Goal: Transaction & Acquisition: Subscribe to service/newsletter

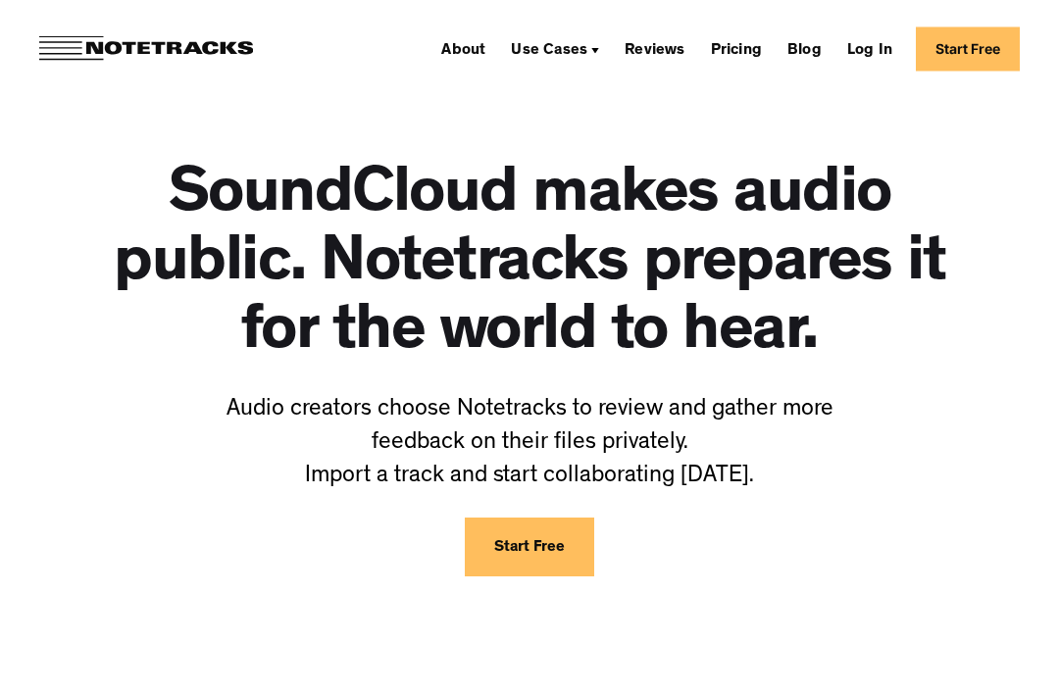
scroll to position [81, 0]
click at [528, 590] on div "SoundCloud makes audio public. Notetracks prepares it for the world to hear. Au…" at bounding box center [529, 335] width 980 height 637
click at [555, 549] on link "Start Free" at bounding box center [529, 547] width 129 height 59
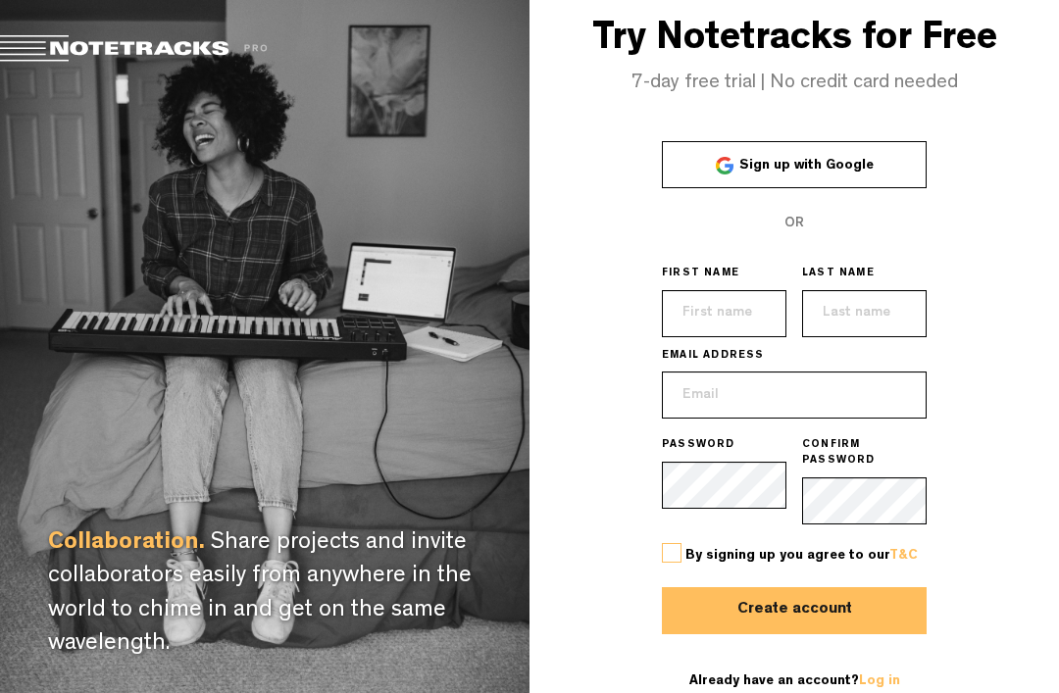
click at [678, 563] on label at bounding box center [672, 553] width 20 height 20
click at [0, 0] on input "checkbox" at bounding box center [0, 0] width 0 height 0
click at [849, 417] on input "email" at bounding box center [794, 395] width 265 height 47
type input "[EMAIL_ADDRESS][DOMAIN_NAME]"
click at [748, 337] on input "text" at bounding box center [724, 313] width 125 height 47
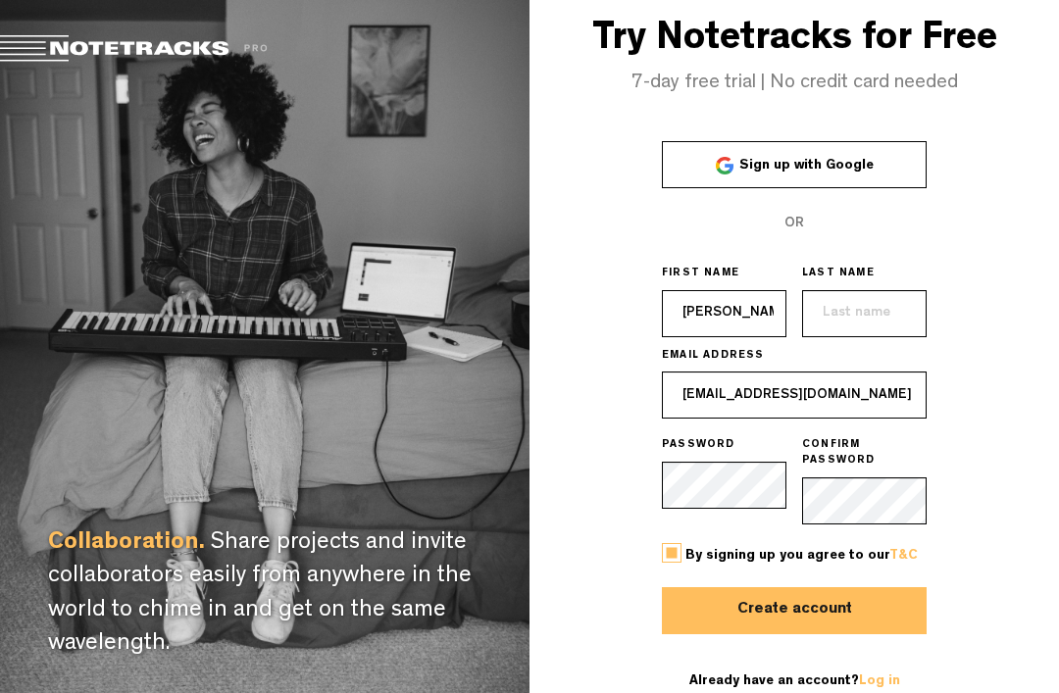
type input "[PERSON_NAME]"
click at [904, 318] on input "text" at bounding box center [864, 313] width 125 height 47
type input "[PERSON_NAME]"
click at [794, 630] on button "Create account" at bounding box center [794, 610] width 265 height 47
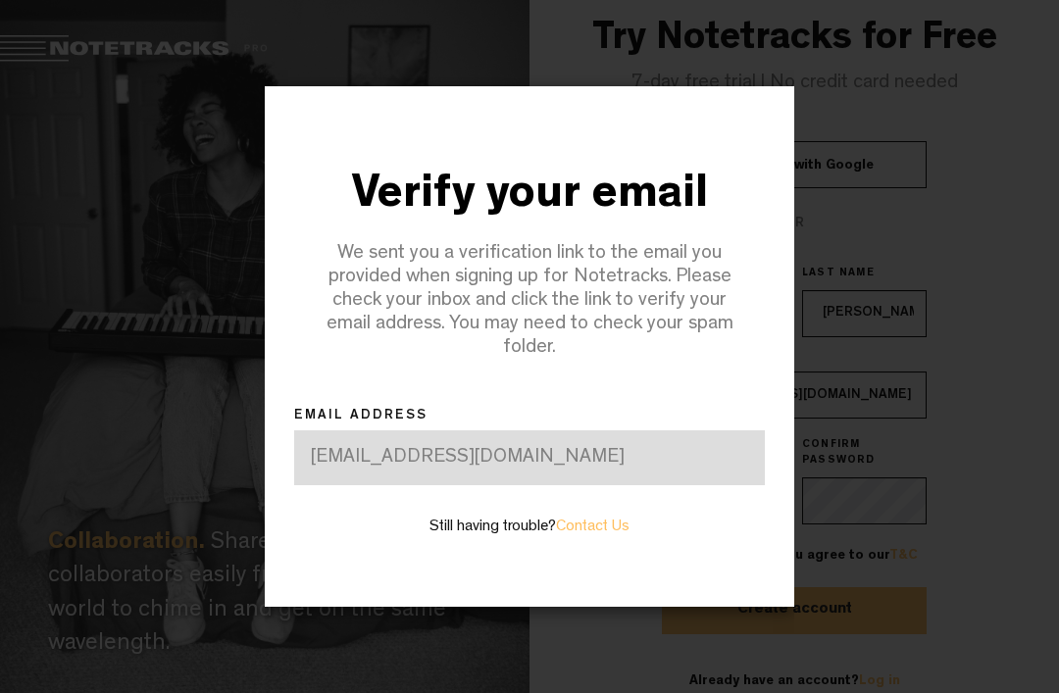
click at [703, 462] on div "[EMAIL_ADDRESS][DOMAIN_NAME]" at bounding box center [529, 457] width 471 height 55
click at [699, 465] on div "[EMAIL_ADDRESS][DOMAIN_NAME]" at bounding box center [529, 457] width 471 height 55
click at [698, 465] on div "[EMAIL_ADDRESS][DOMAIN_NAME]" at bounding box center [529, 457] width 471 height 55
click at [632, 474] on div "[EMAIL_ADDRESS][DOMAIN_NAME]" at bounding box center [529, 457] width 471 height 55
click at [573, 461] on div "[EMAIL_ADDRESS][DOMAIN_NAME]" at bounding box center [529, 457] width 471 height 55
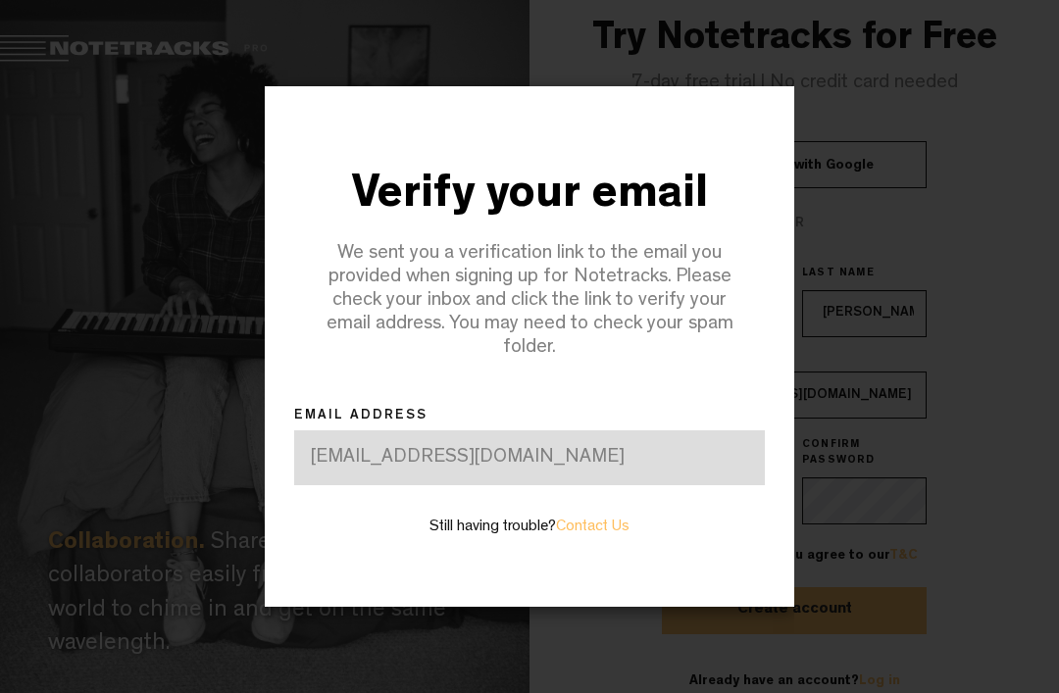
click at [546, 477] on div "[EMAIL_ADDRESS][DOMAIN_NAME]" at bounding box center [529, 457] width 471 height 55
click at [628, 474] on div "[EMAIL_ADDRESS][DOMAIN_NAME]" at bounding box center [529, 457] width 471 height 55
click at [644, 477] on div "[EMAIL_ADDRESS][DOMAIN_NAME]" at bounding box center [529, 457] width 471 height 55
click at [644, 476] on div "[EMAIL_ADDRESS][DOMAIN_NAME]" at bounding box center [529, 457] width 471 height 55
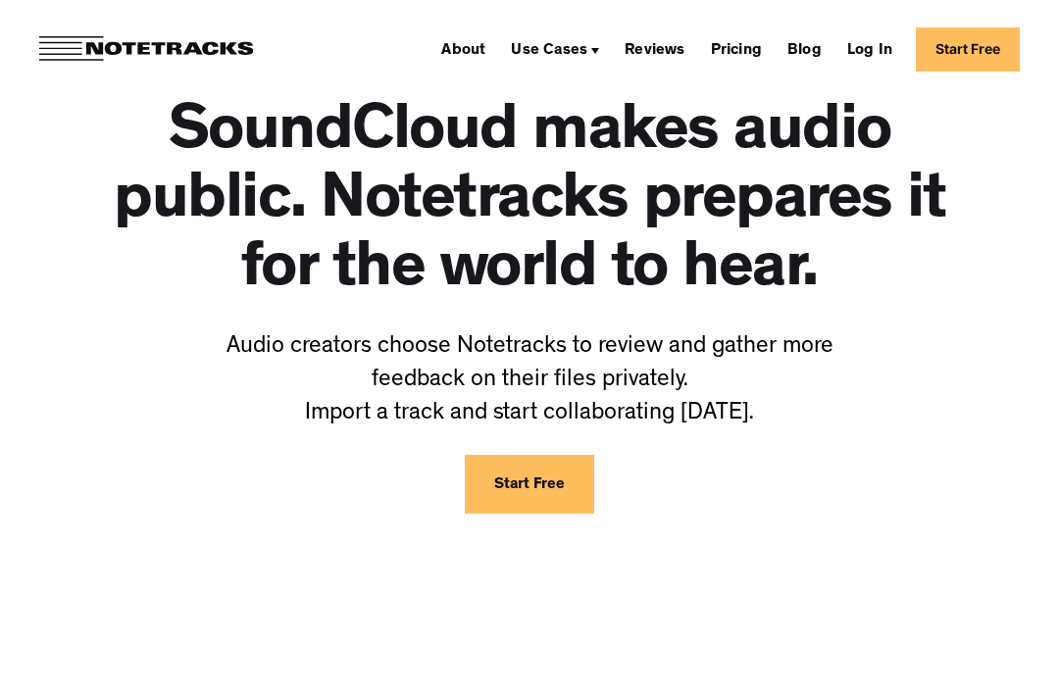
scroll to position [144, 0]
